Goal: Navigation & Orientation: Find specific page/section

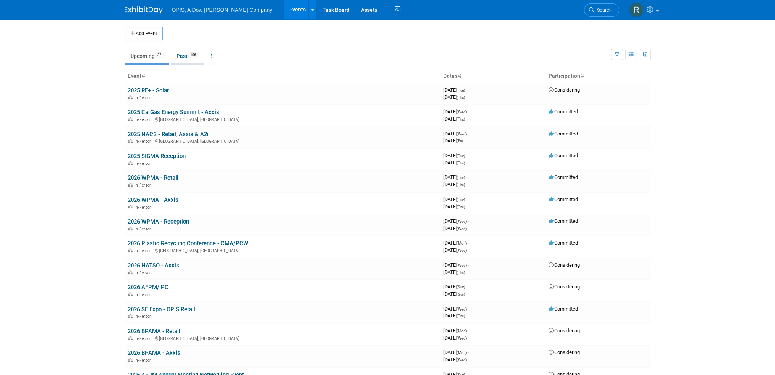
click at [183, 56] on link "Past 106" at bounding box center [187, 56] width 33 height 14
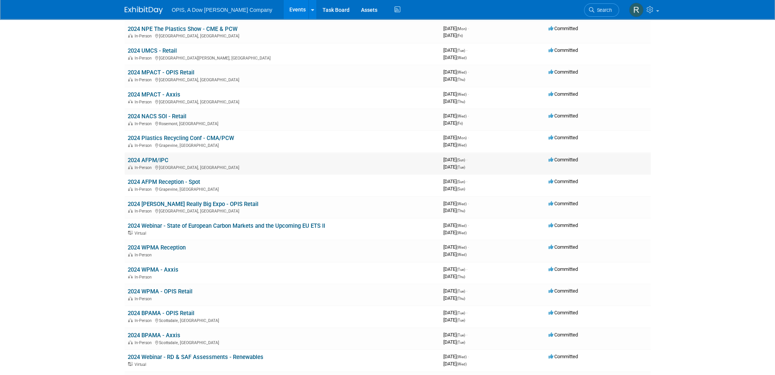
scroll to position [991, 0]
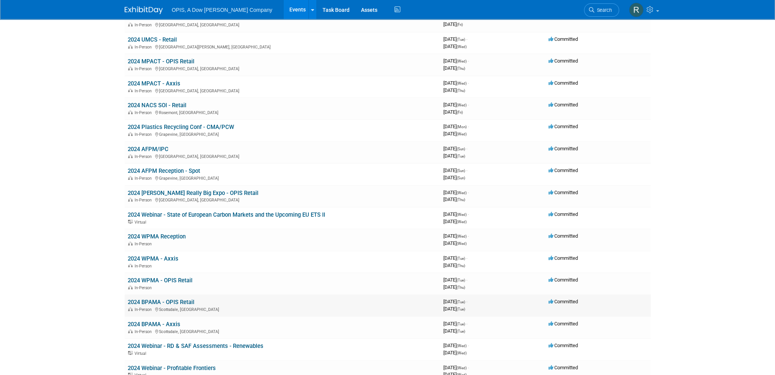
click at [169, 299] on link "2024 BPAMA - OPIS Retail" at bounding box center [161, 302] width 67 height 7
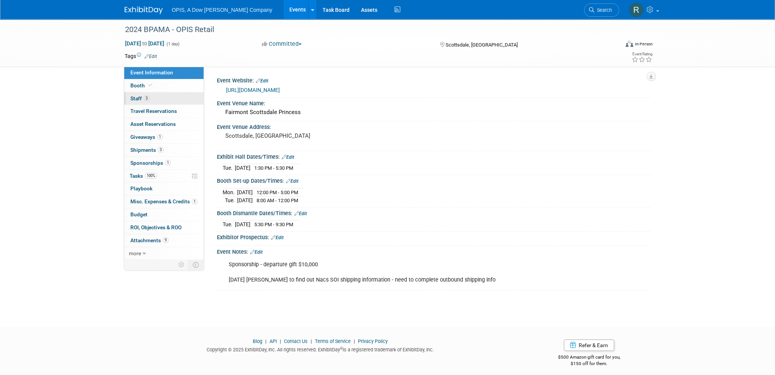
click at [137, 99] on span "Staff 3" at bounding box center [139, 98] width 19 height 6
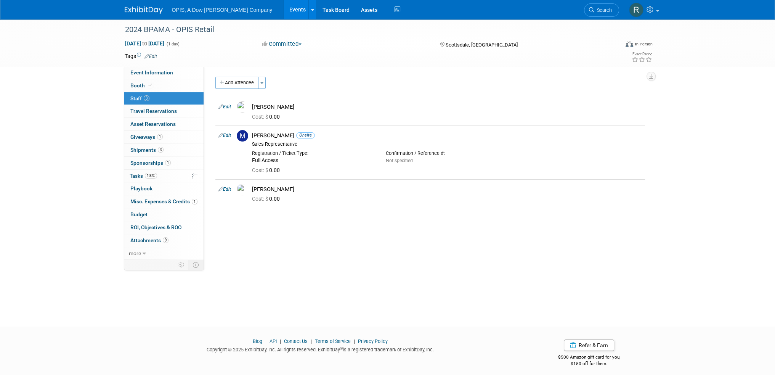
click at [284, 10] on link "Events" at bounding box center [298, 9] width 28 height 19
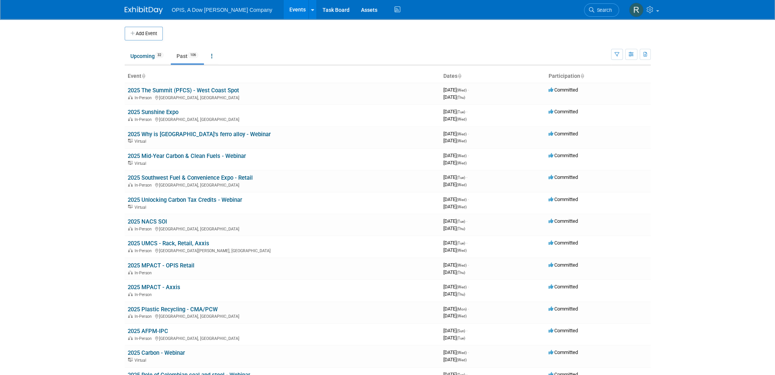
click at [181, 56] on link "Past 106" at bounding box center [187, 56] width 33 height 14
click at [182, 56] on link "Past 106" at bounding box center [187, 56] width 33 height 14
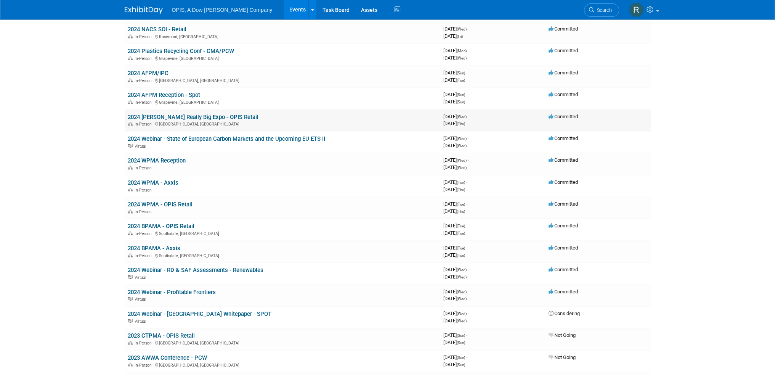
scroll to position [1068, 0]
click at [156, 244] on link "2024 BPAMA - Axxis" at bounding box center [154, 247] width 53 height 7
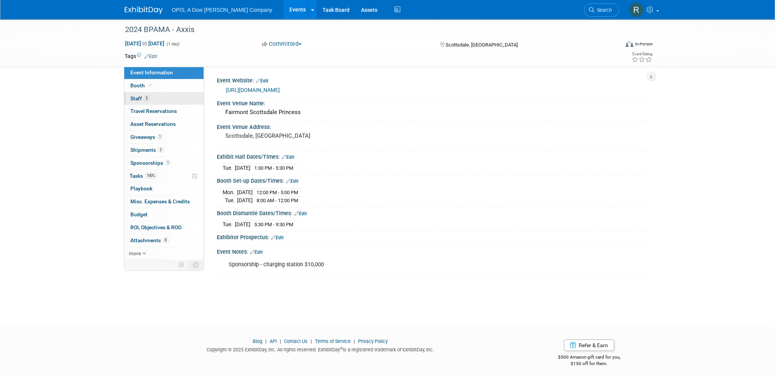
click at [132, 98] on span "Staff 3" at bounding box center [139, 98] width 19 height 6
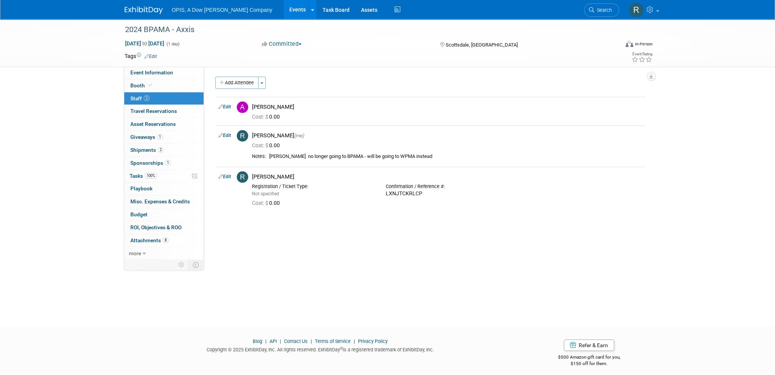
click at [284, 10] on link "Events" at bounding box center [298, 9] width 28 height 19
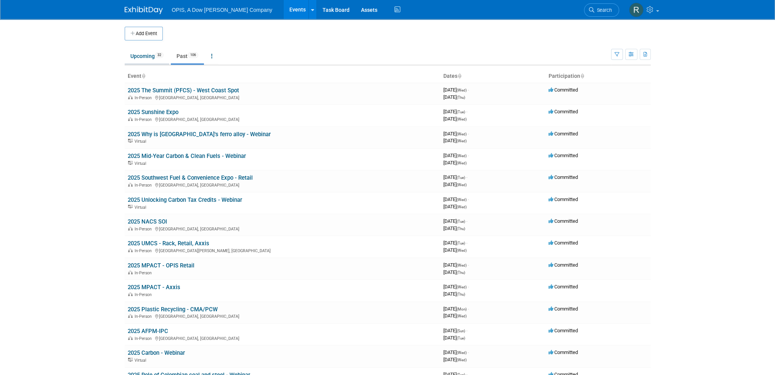
click at [142, 58] on link "Upcoming 32" at bounding box center [147, 56] width 45 height 14
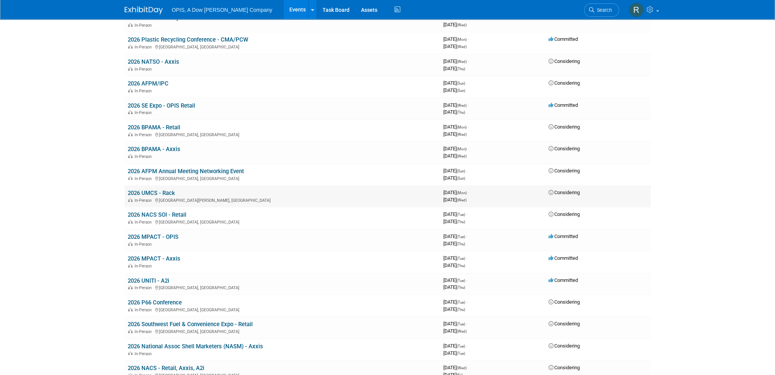
scroll to position [191, 0]
